Goal: Information Seeking & Learning: Learn about a topic

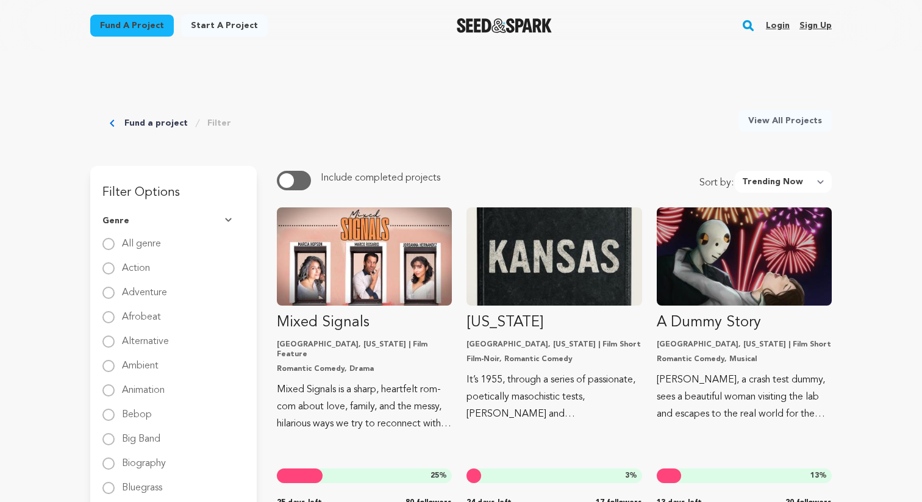
select select "trending_now"
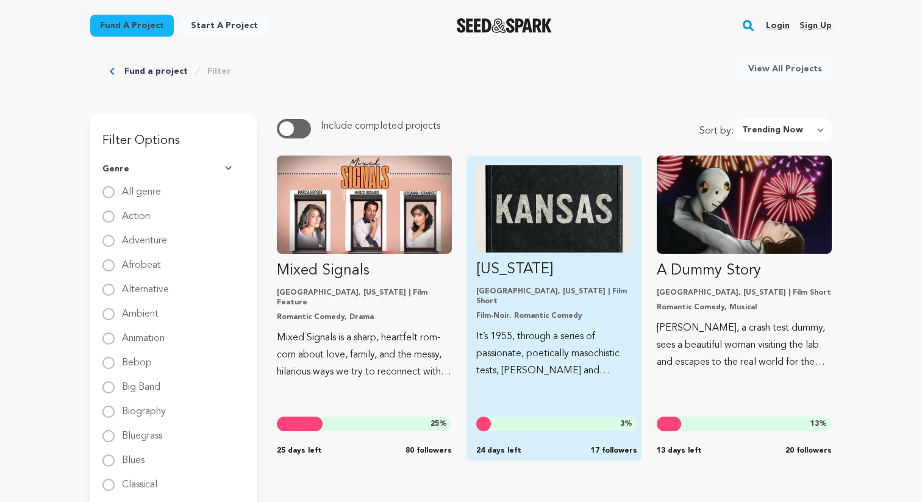
scroll to position [54, 0]
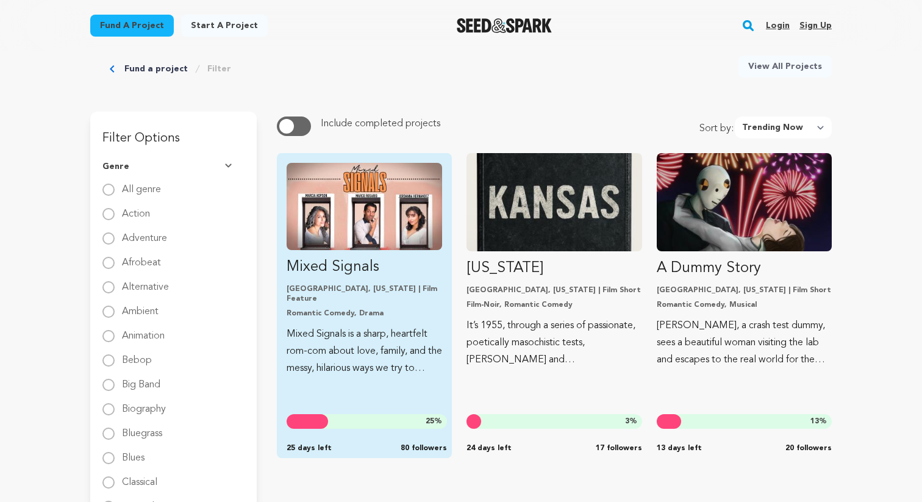
click at [390, 326] on p "Mixed Signals is a sharp, heartfelt rom-com about love, family, and the messy, …" at bounding box center [364, 351] width 155 height 51
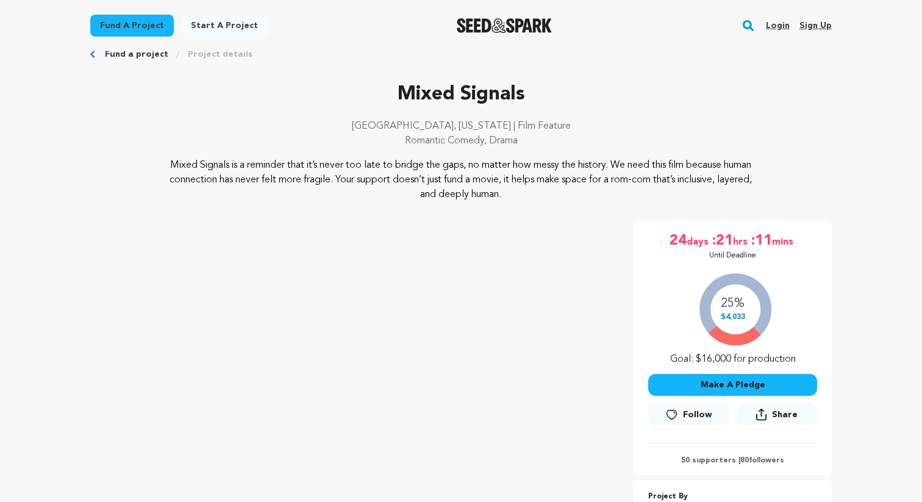
scroll to position [29, 0]
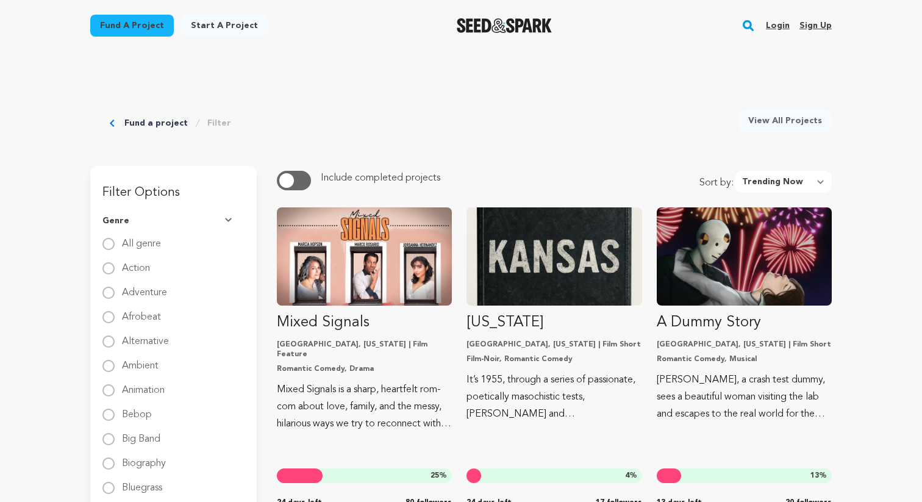
select select "trending_now"
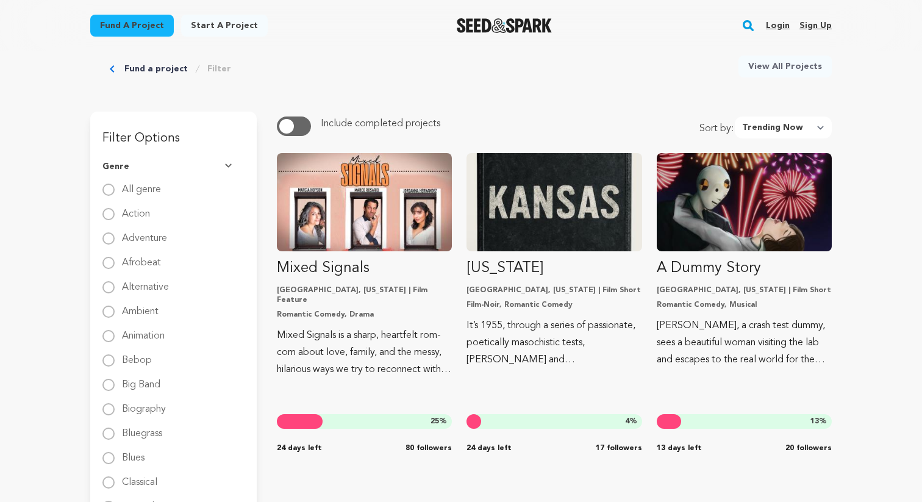
click at [158, 188] on label "All genre" at bounding box center [141, 185] width 39 height 20
click at [115, 188] on input "All genre" at bounding box center [108, 189] width 12 height 12
radio input "true"
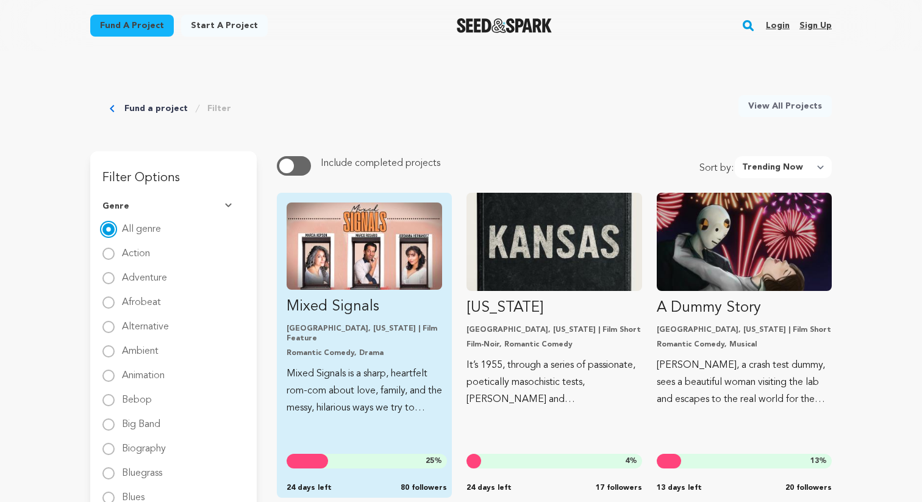
scroll to position [0, 0]
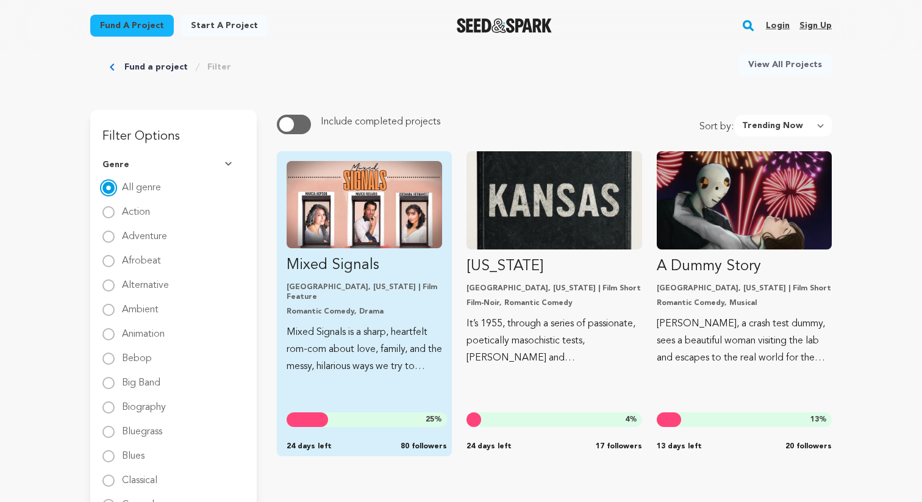
scroll to position [68, 0]
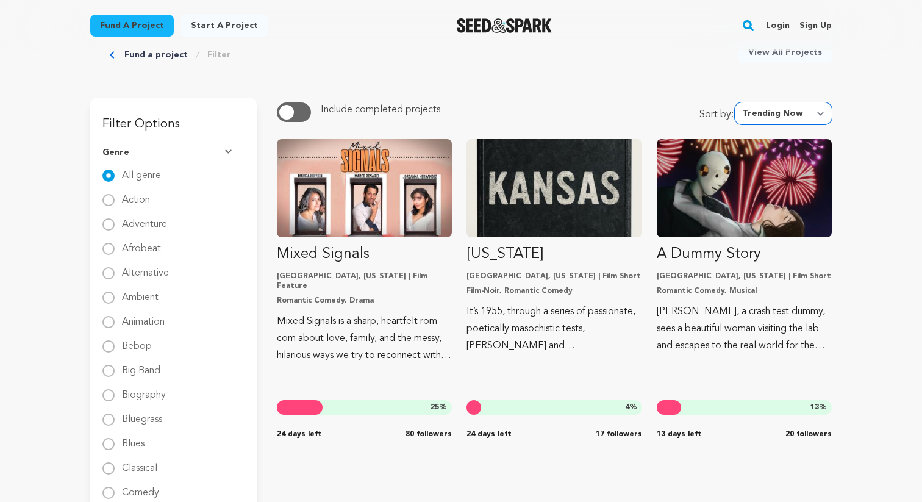
click at [792, 113] on select "Newest Most Popular Most Funded Trending Now Ending Now Amount Raised" at bounding box center [783, 113] width 97 height 22
click at [738, 102] on select "Newest Most Popular Most Funded Trending Now Ending Now Amount Raised" at bounding box center [783, 113] width 97 height 22
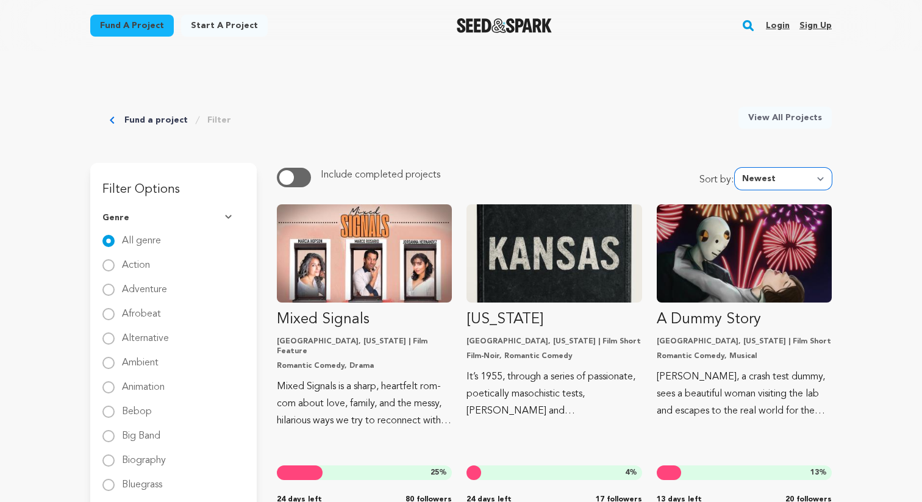
scroll to position [0, 0]
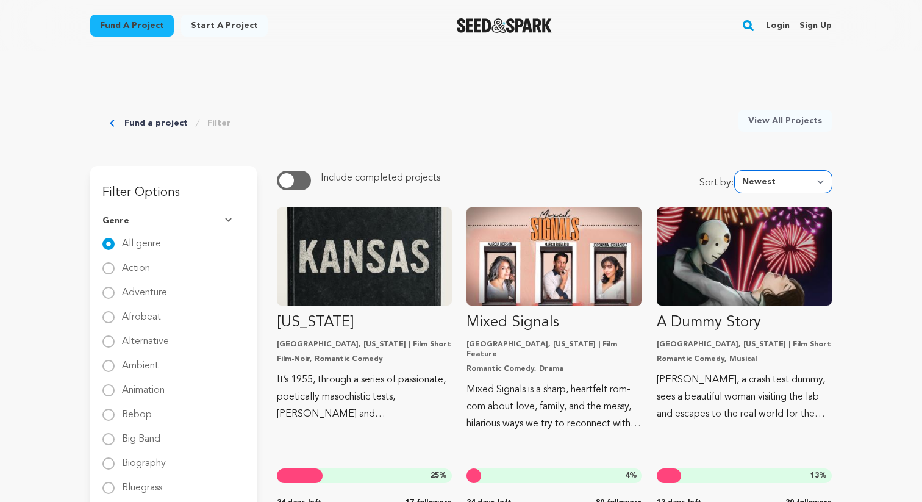
click at [782, 185] on select "Newest Most Popular Most Funded Trending Now Ending Now Amount Raised" at bounding box center [783, 182] width 97 height 22
select select "trending_now"
click at [738, 171] on select "Newest Most Popular Most Funded Trending Now Ending Now Amount Raised" at bounding box center [783, 182] width 97 height 22
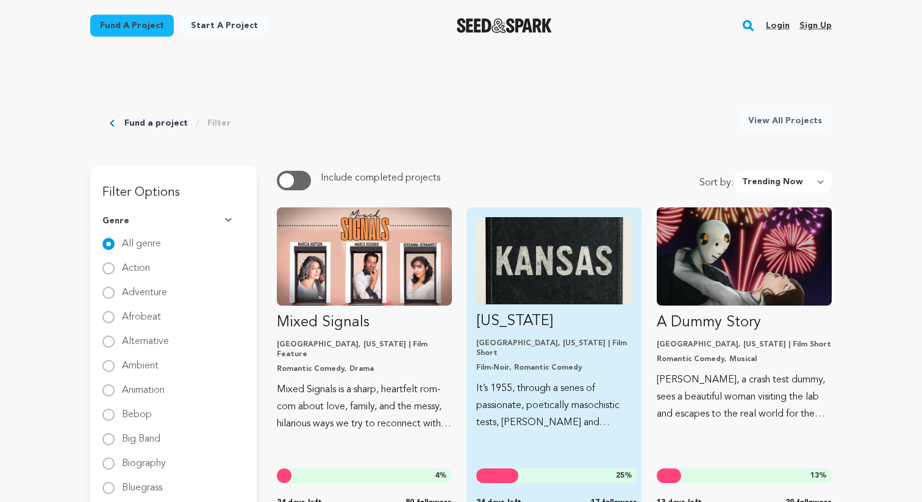
click at [580, 305] on link "Kansas Buffalo, New York | Film Short Film-Noir, Romantic Comedy It’s 1955, thr…" at bounding box center [553, 324] width 155 height 214
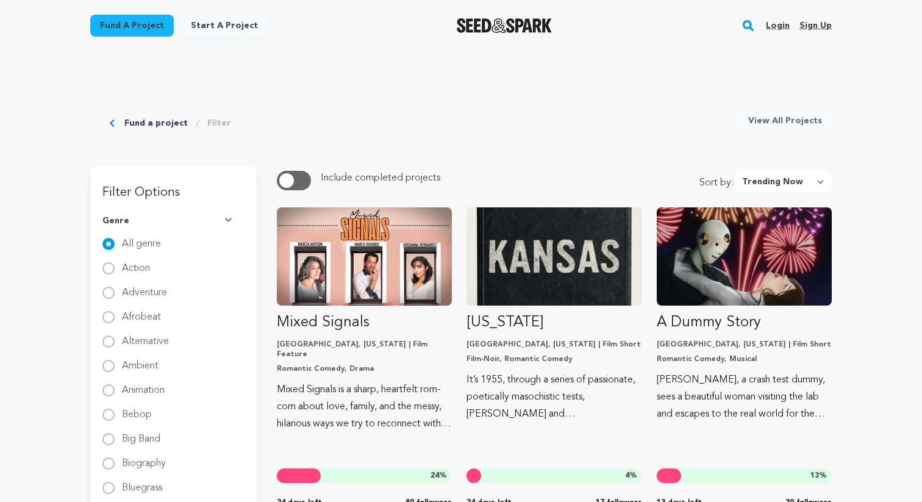
select select "trending_now"
click at [165, 120] on link "Fund a project" at bounding box center [155, 123] width 63 height 12
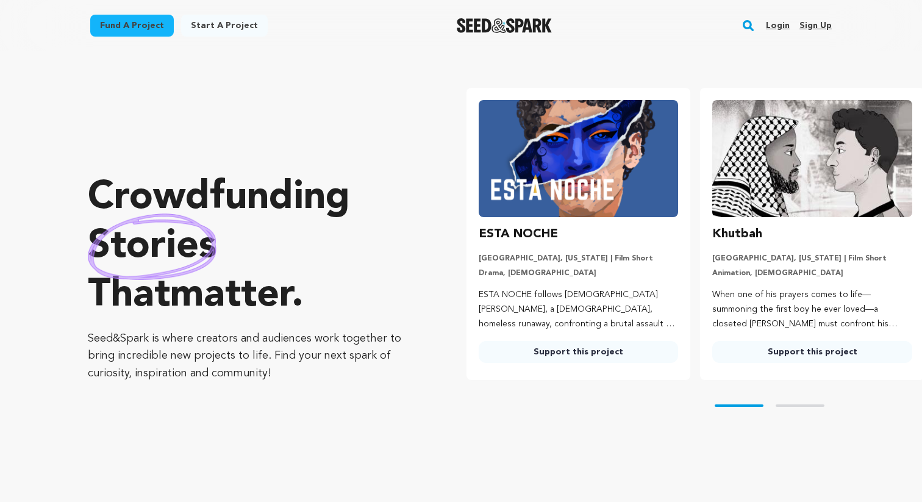
click at [482, 35] on div at bounding box center [504, 26] width 169 height 32
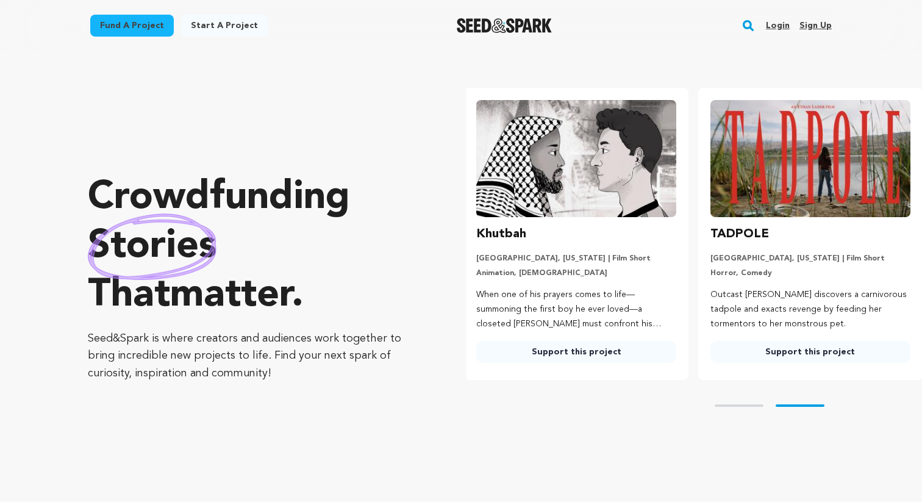
scroll to position [0, 243]
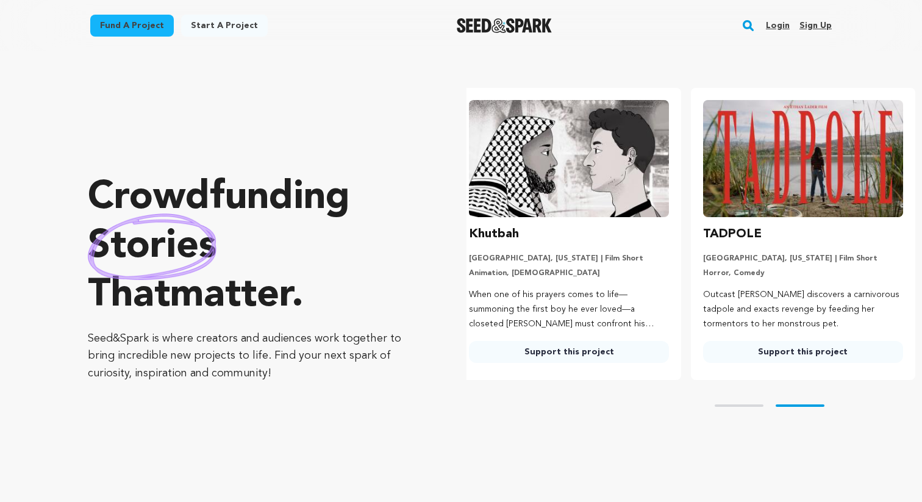
click at [475, 25] on img "Seed&Spark Homepage" at bounding box center [505, 25] width 96 height 15
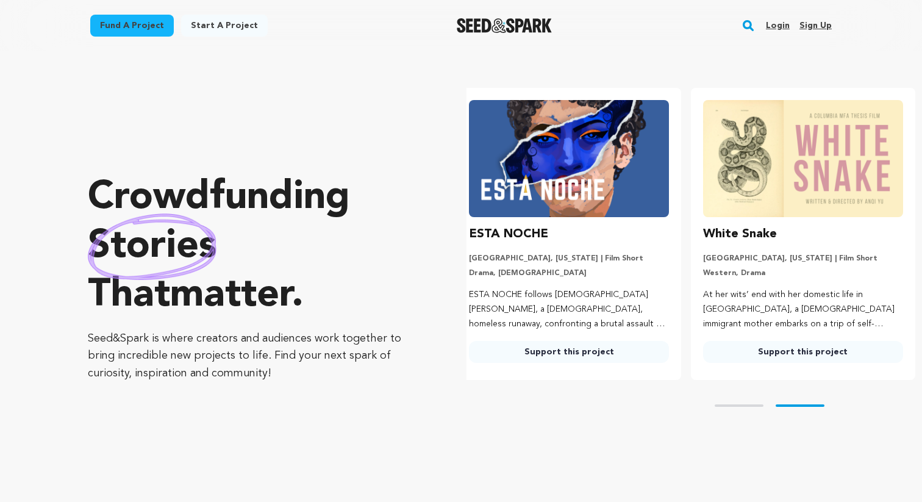
click at [130, 30] on link "Fund a project" at bounding box center [132, 26] width 84 height 22
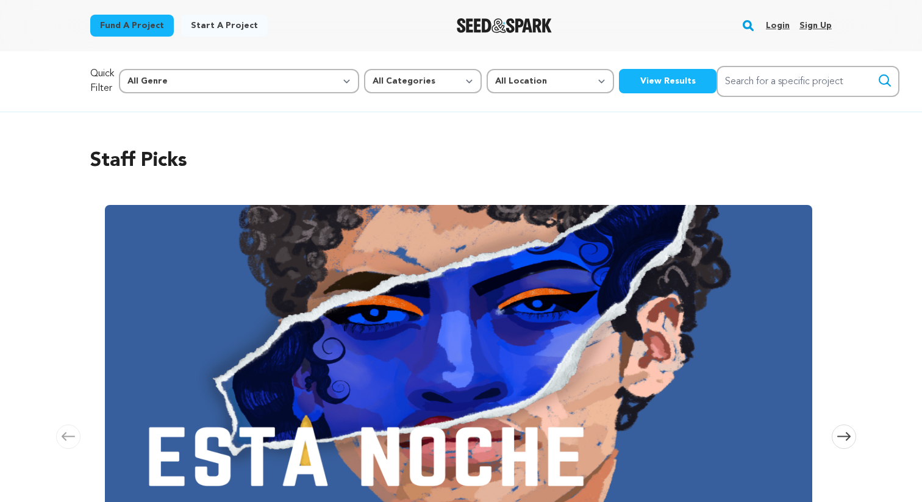
click at [619, 82] on button "View Results" at bounding box center [668, 81] width 98 height 24
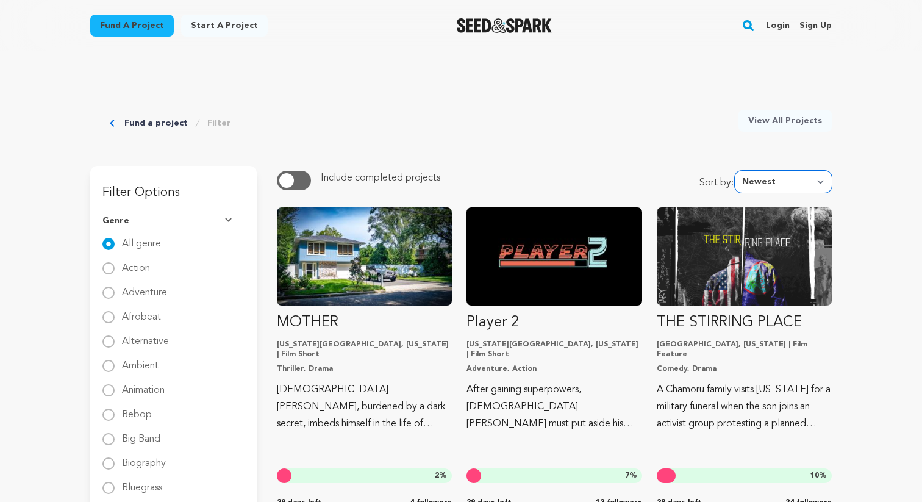
click at [767, 189] on select "Newest Most Popular Most Funded Trending Now Ending Now Amount Raised" at bounding box center [783, 182] width 97 height 22
click at [738, 171] on select "Newest Most Popular Most Funded Trending Now Ending Now Amount Raised" at bounding box center [783, 182] width 97 height 22
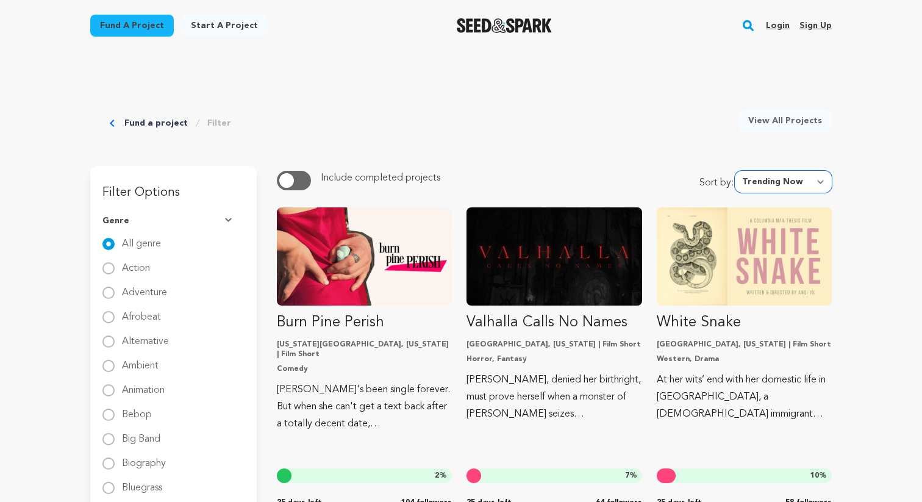
click at [772, 186] on select "Newest Most Popular Most Funded Trending Now Ending Now Amount Raised" at bounding box center [783, 182] width 97 height 22
select select "most_funded"
click at [738, 171] on select "Newest Most Popular Most Funded Trending Now Ending Now Amount Raised" at bounding box center [783, 182] width 97 height 22
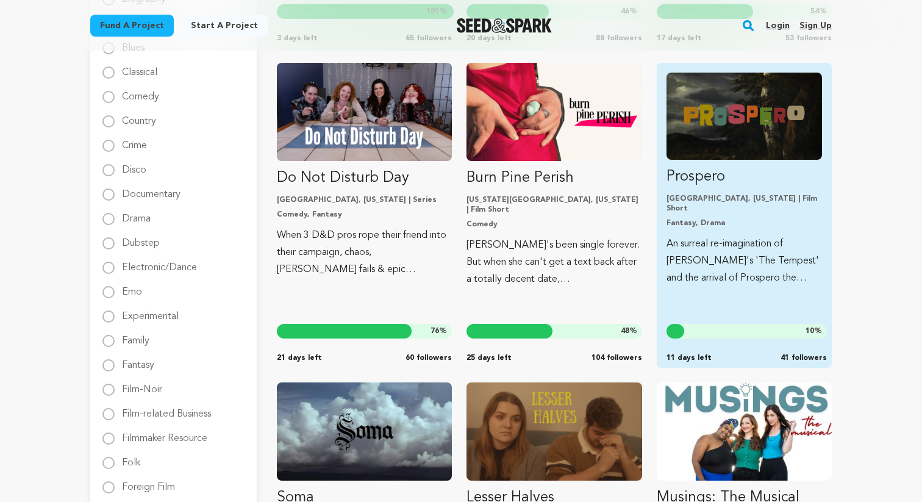
scroll to position [461, 0]
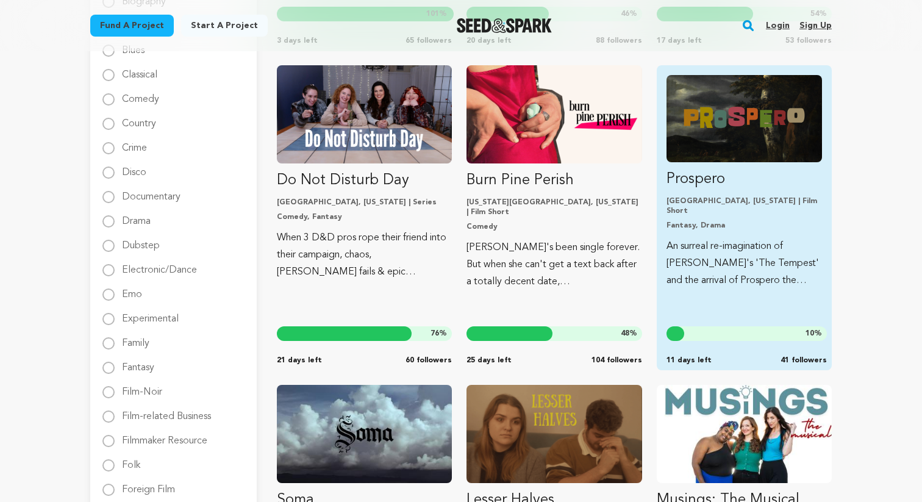
click at [752, 157] on img "Fund Prospero" at bounding box center [743, 118] width 155 height 87
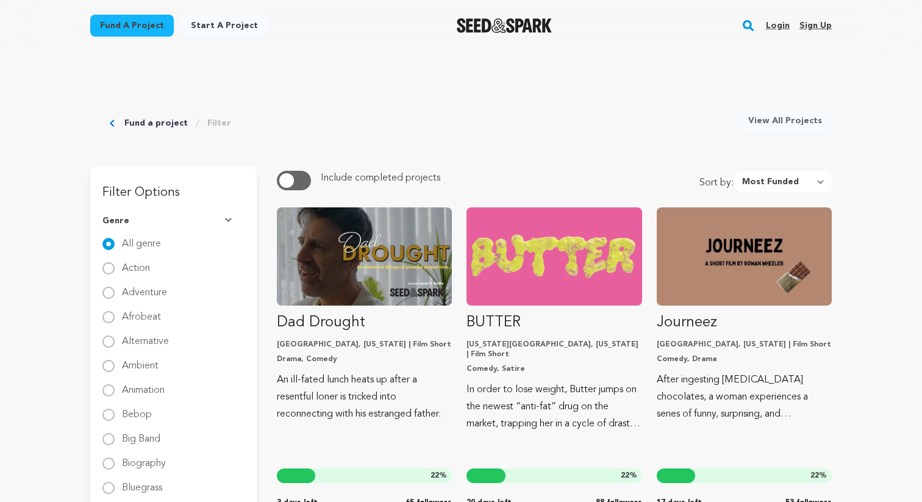
select select "most_funded"
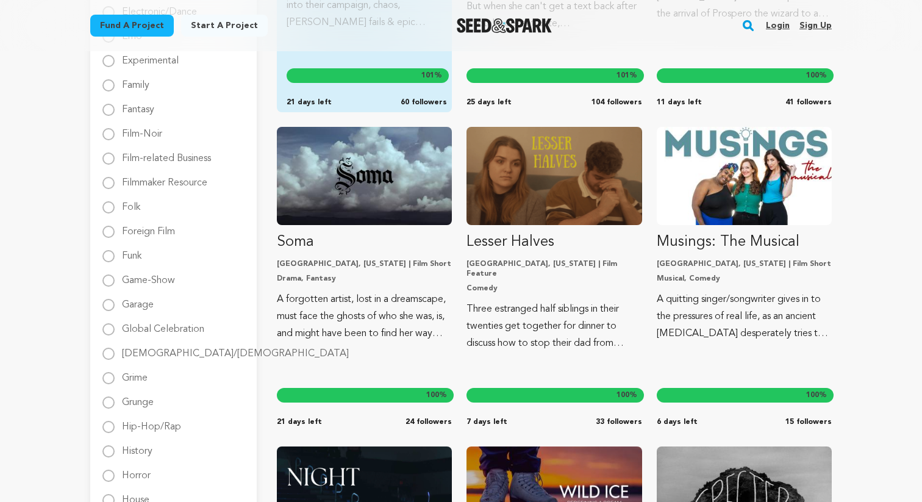
scroll to position [723, 0]
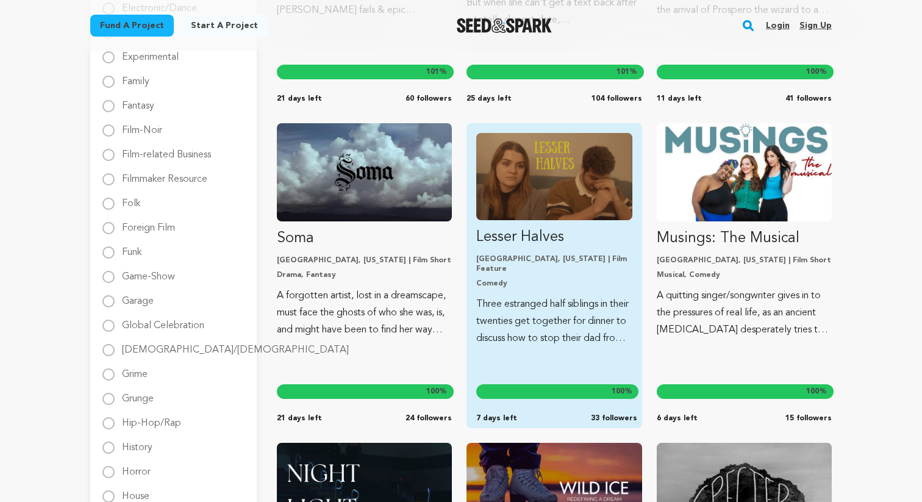
click at [546, 285] on link "Lesser Halves Los Angeles, California | Film Feature Comedy Three estranged hal…" at bounding box center [553, 240] width 155 height 214
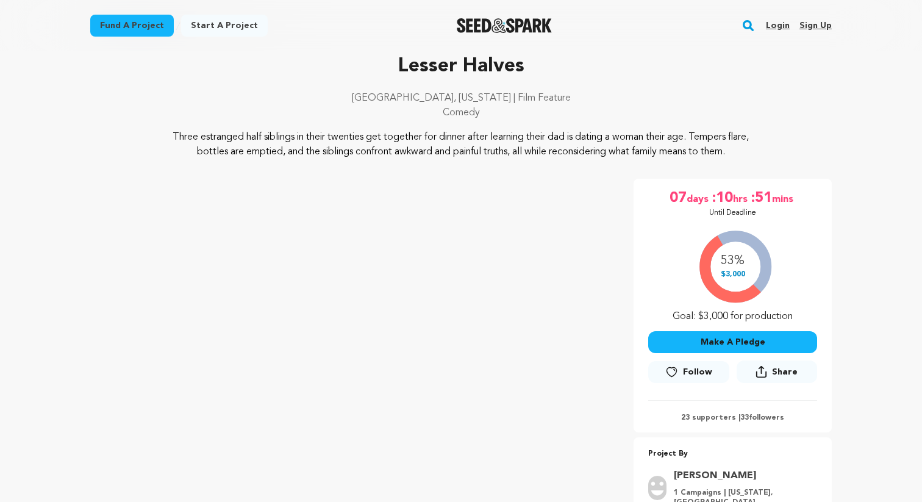
scroll to position [57, 0]
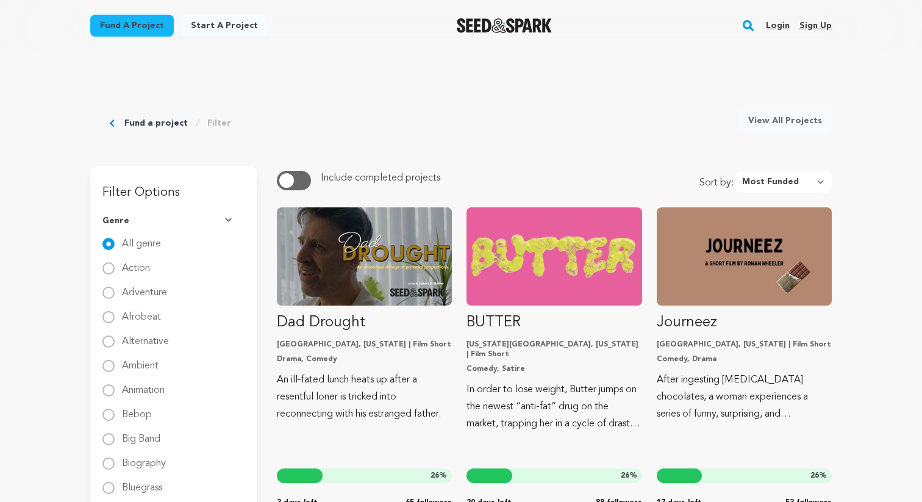
select select "most_funded"
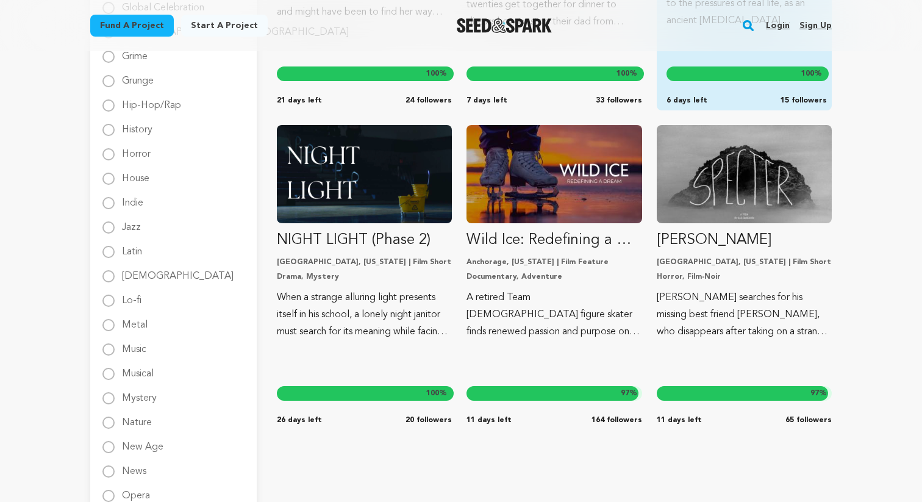
scroll to position [1054, 0]
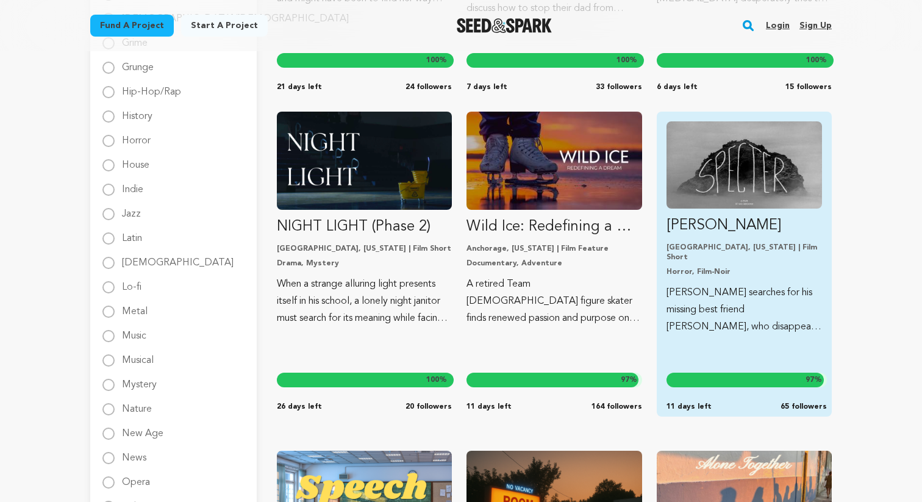
click at [775, 267] on p "Horror, Film-Noir" at bounding box center [743, 272] width 155 height 10
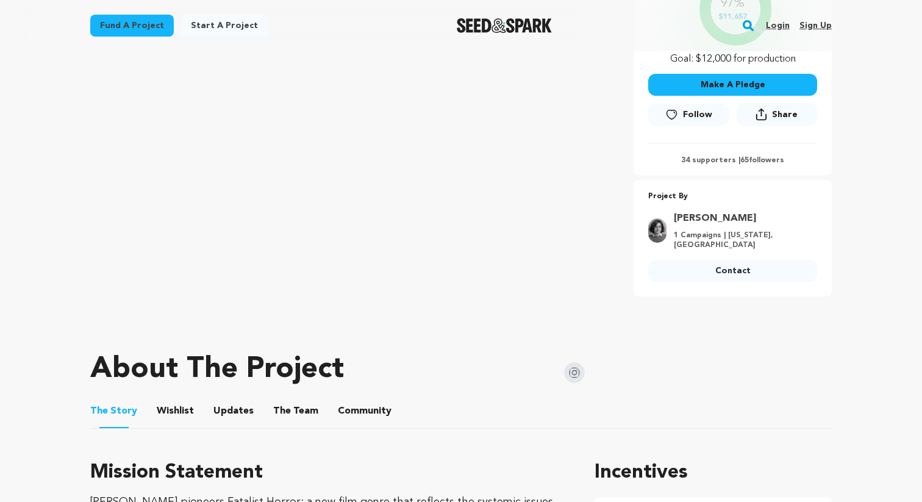
scroll to position [303, 0]
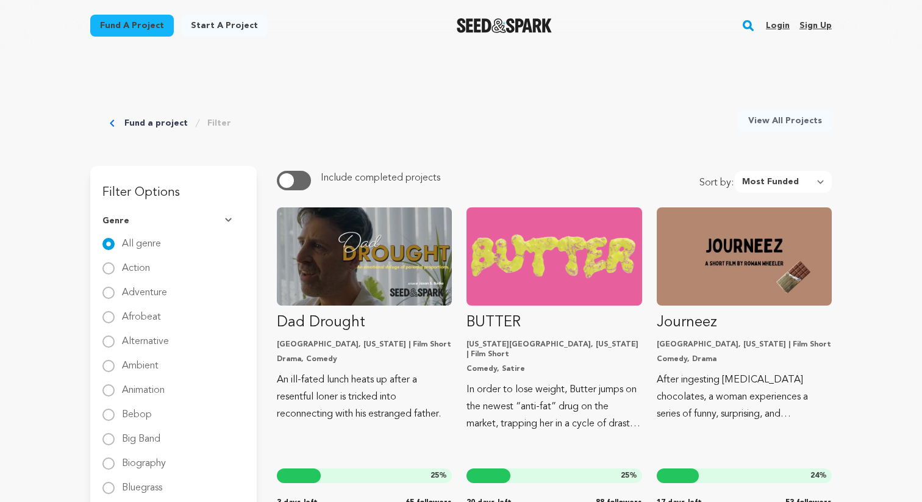
select select "most_funded"
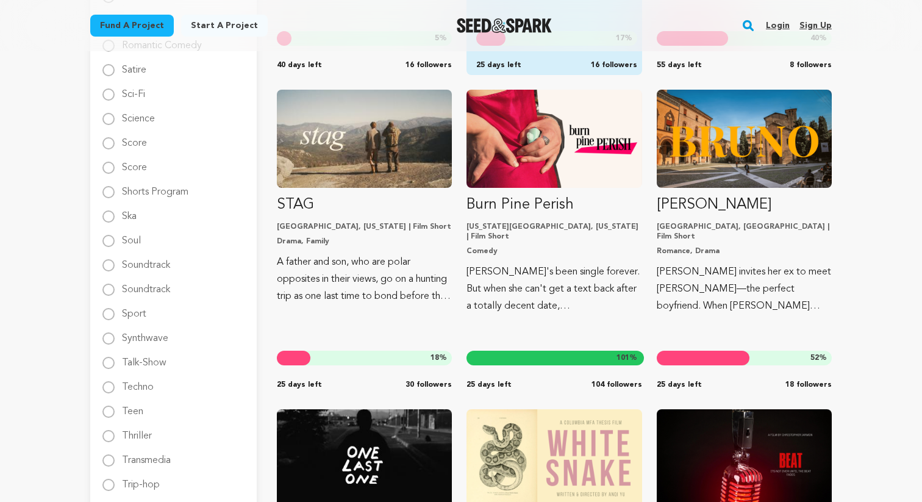
scroll to position [1734, 0]
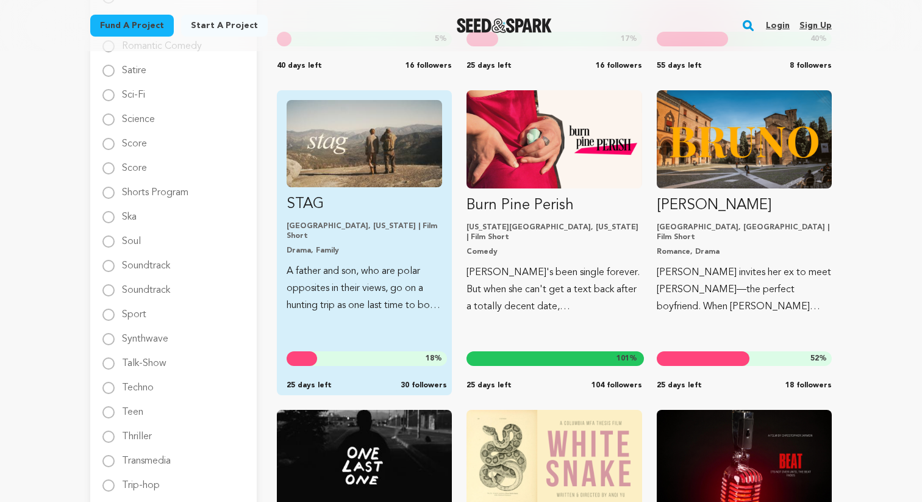
click at [368, 168] on img "Fund STAG" at bounding box center [364, 143] width 155 height 87
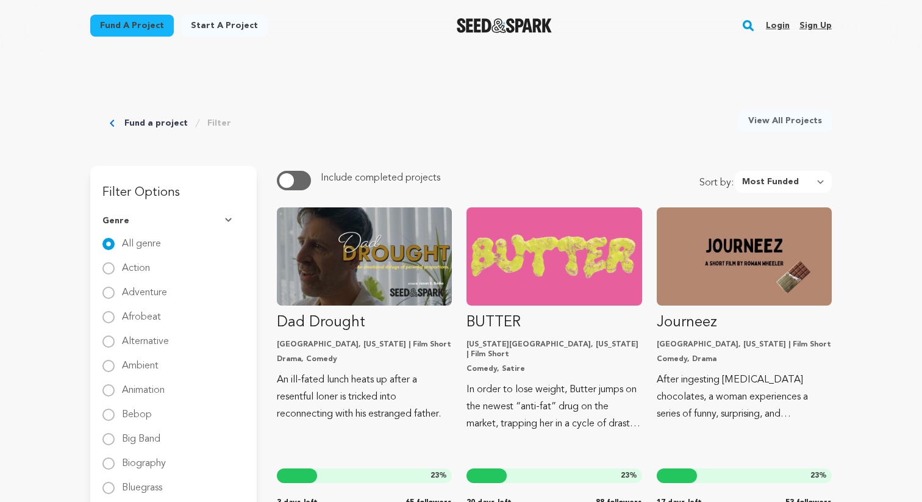
select select "most_funded"
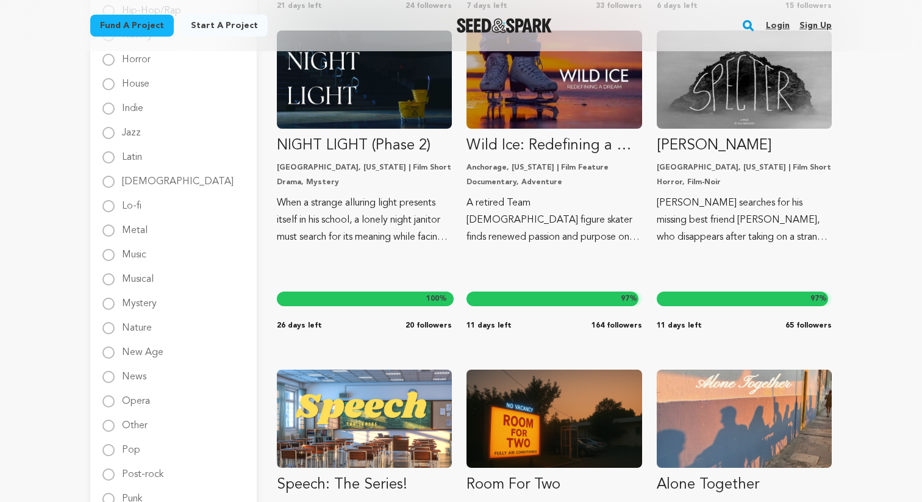
scroll to position [1063, 0]
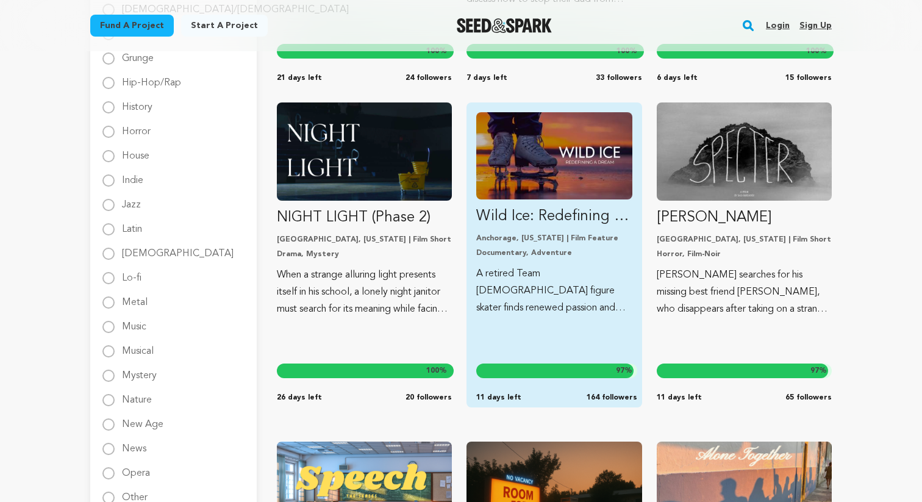
click at [572, 173] on img "Fund Wild Ice: Redefining a Dream" at bounding box center [553, 155] width 155 height 87
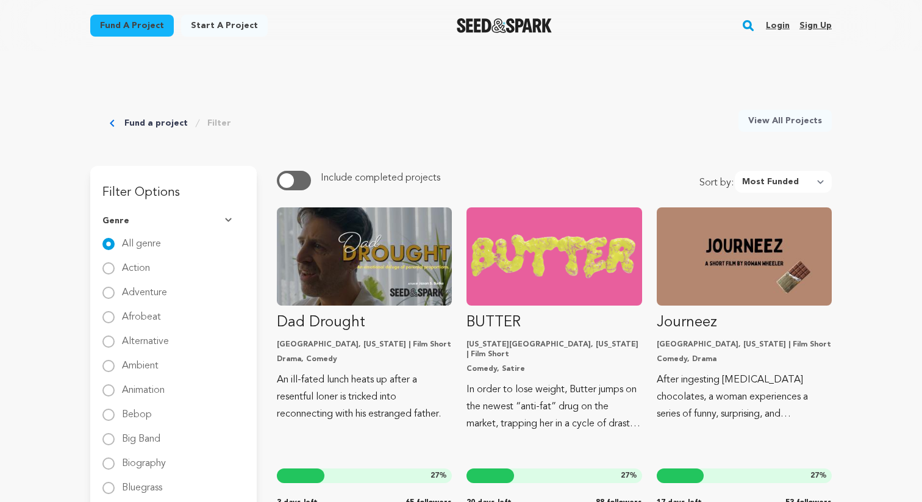
select select "most_funded"
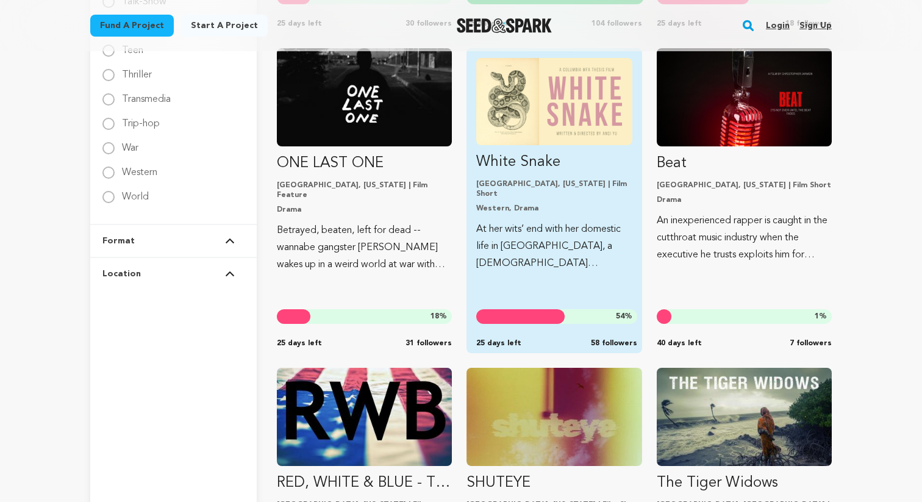
scroll to position [2095, 0]
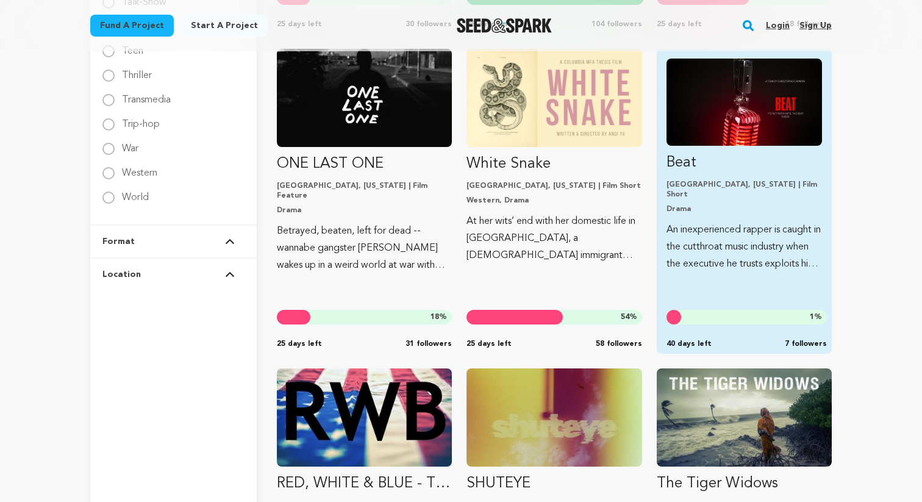
click at [717, 128] on img "Fund Beat" at bounding box center [743, 102] width 155 height 87
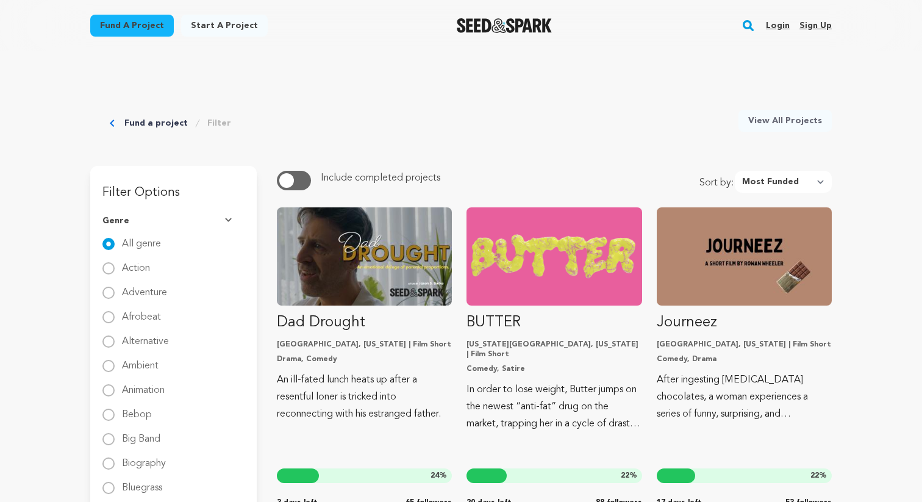
select select "most_funded"
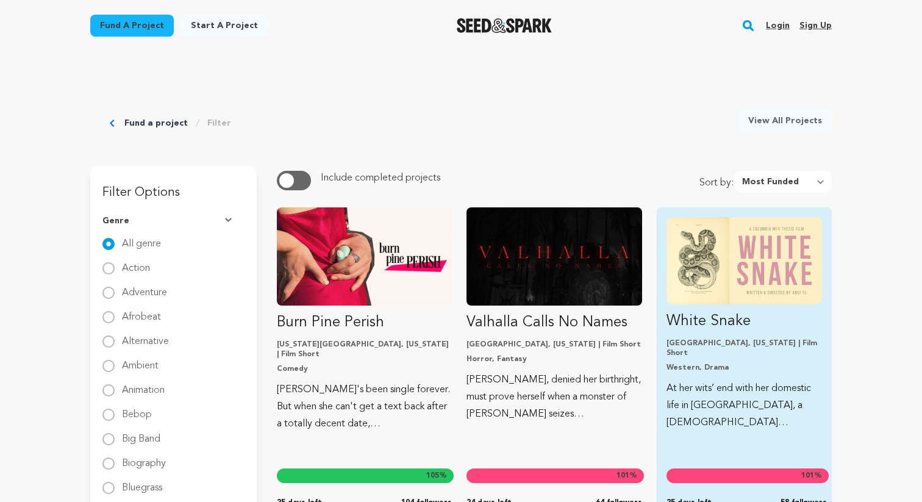
scroll to position [41, 0]
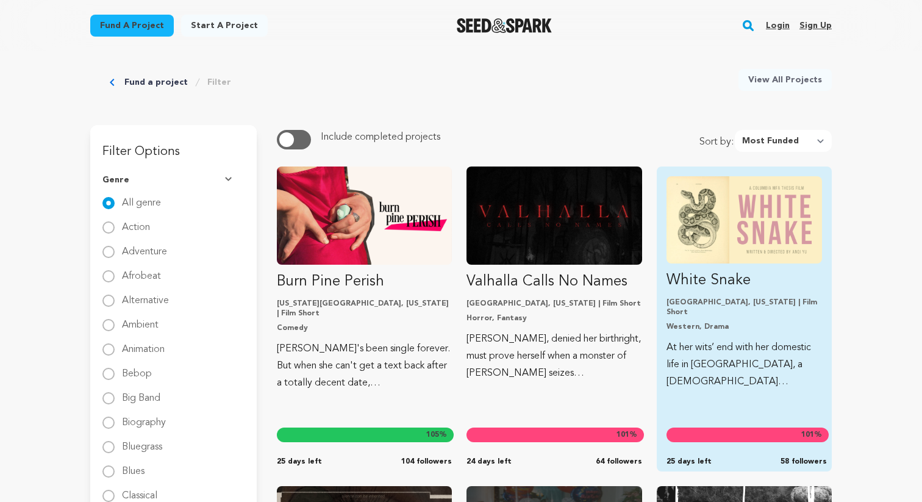
click at [732, 230] on img "Fund White Snake" at bounding box center [743, 219] width 155 height 87
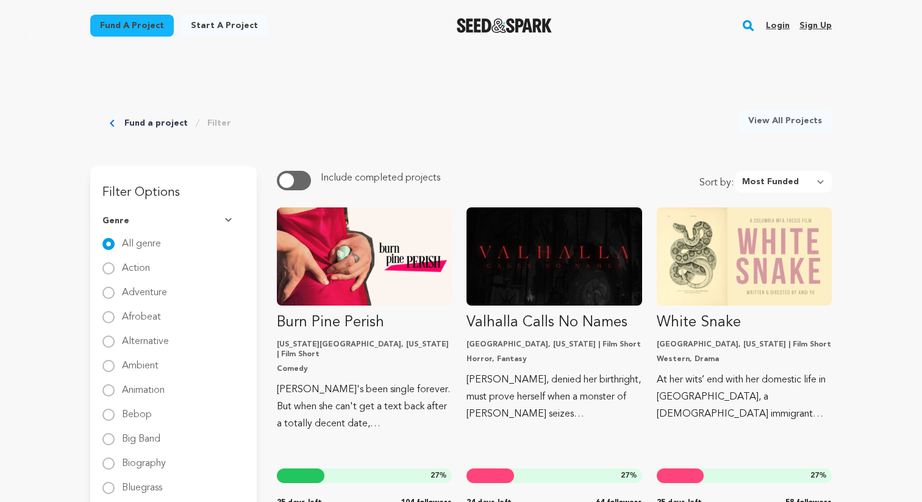
select select "most_funded"
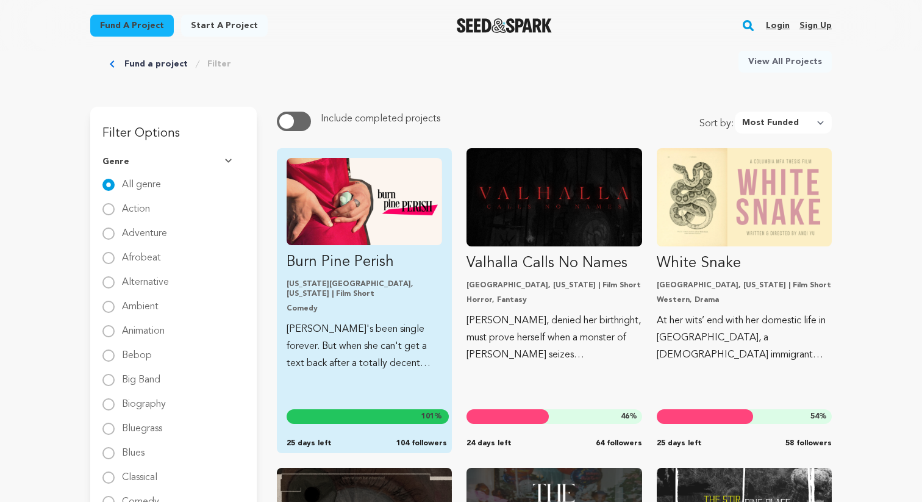
scroll to position [63, 0]
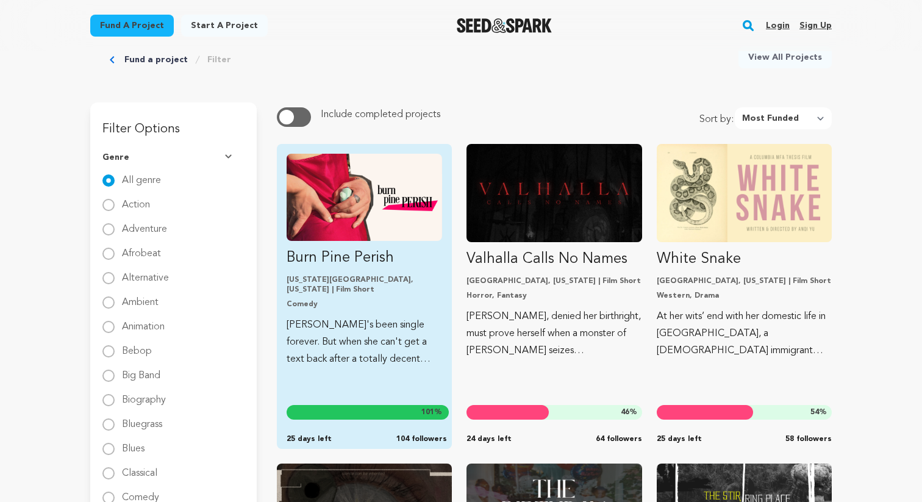
click at [361, 204] on img "Fund Burn Pine Perish" at bounding box center [364, 197] width 155 height 87
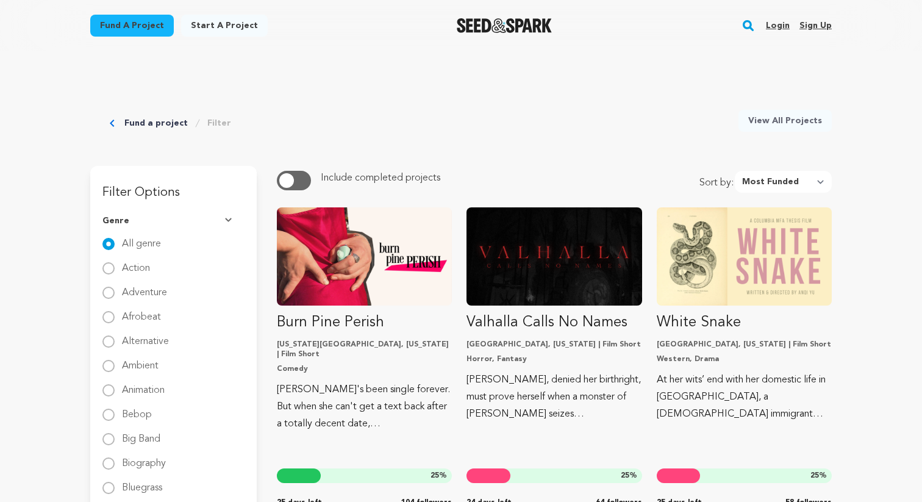
select select "most_funded"
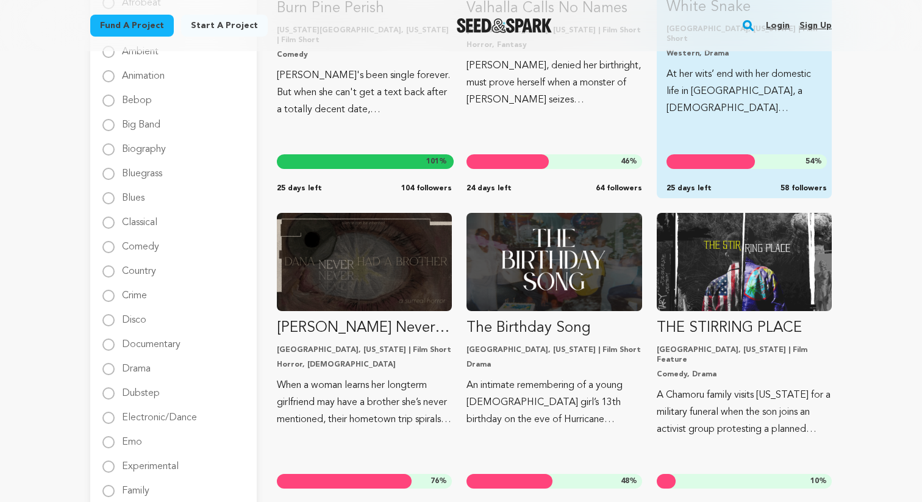
scroll to position [325, 0]
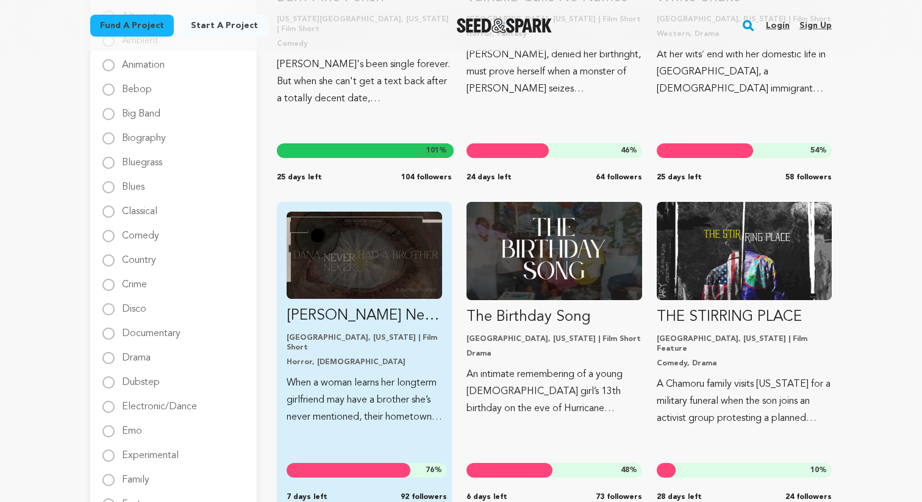
click at [347, 254] on img "Fund Dana Never Had A Brother" at bounding box center [364, 255] width 155 height 87
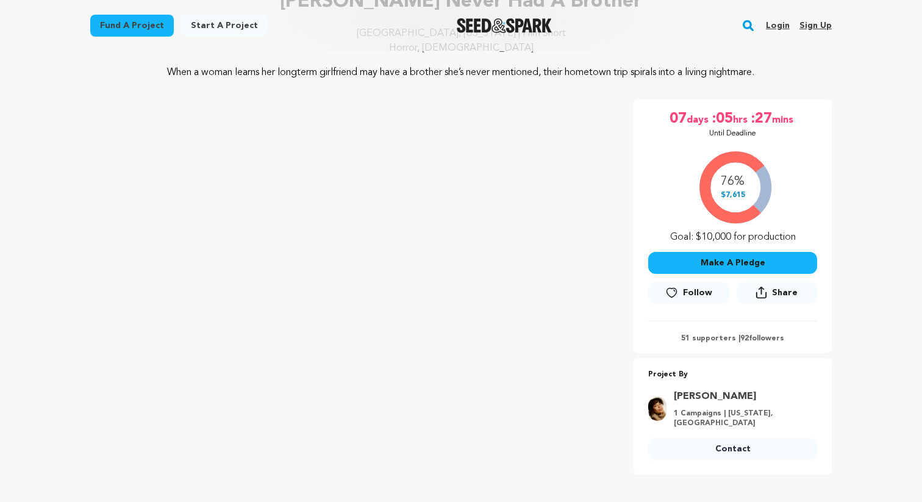
scroll to position [121, 0]
